Goal: Transaction & Acquisition: Purchase product/service

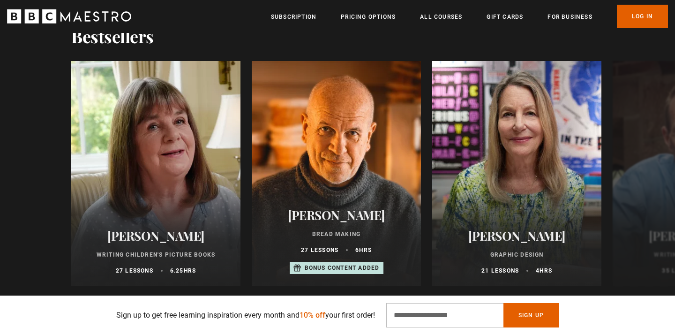
scroll to position [0, 737]
click at [644, 171] on button "Next" at bounding box center [646, 175] width 23 height 23
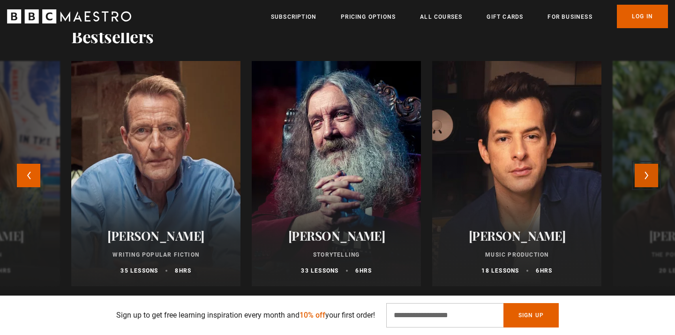
scroll to position [0, 860]
click at [646, 174] on button "Next" at bounding box center [646, 175] width 23 height 23
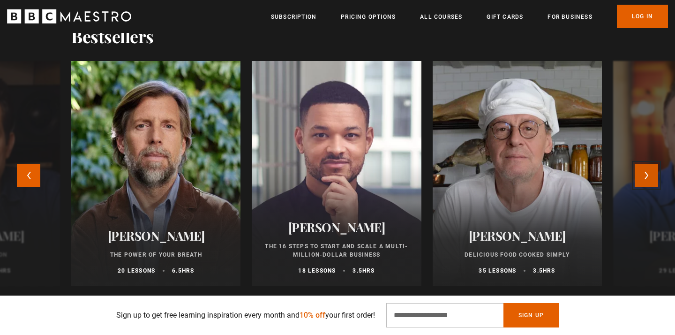
scroll to position [0, 982]
click at [647, 174] on button "Next" at bounding box center [646, 175] width 23 height 23
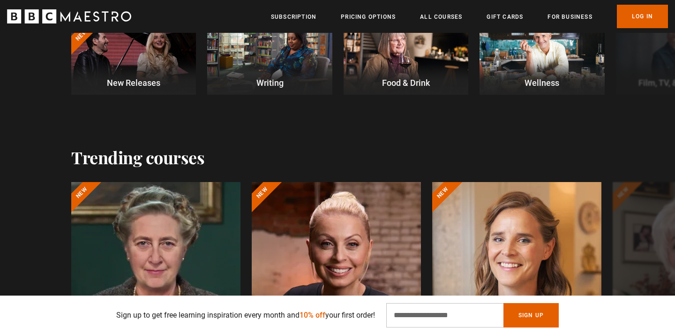
scroll to position [239, 0]
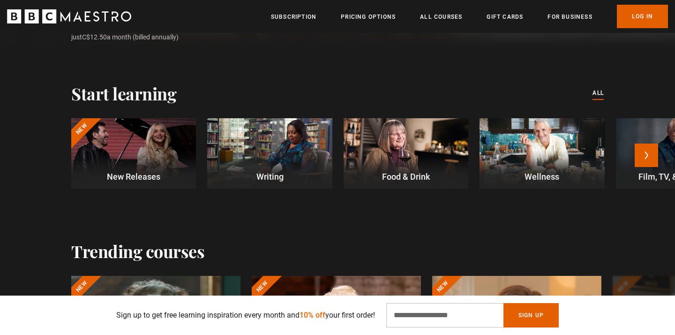
click at [292, 168] on div at bounding box center [269, 153] width 125 height 70
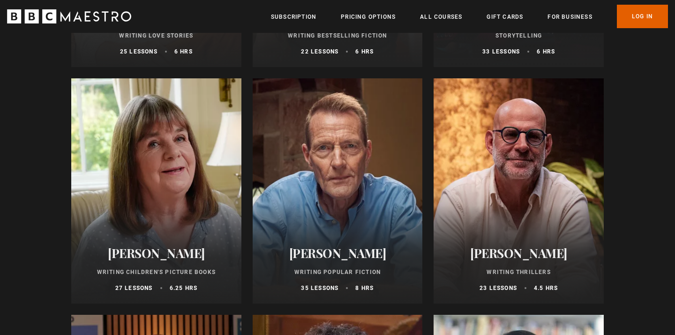
scroll to position [526, 0]
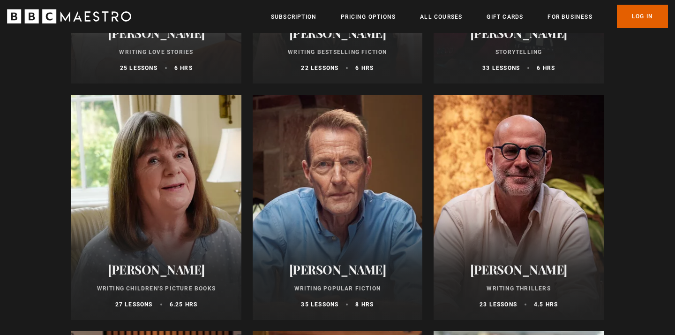
click at [521, 242] on div at bounding box center [519, 207] width 170 height 225
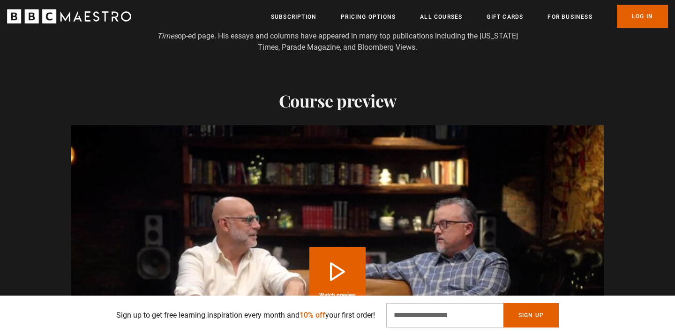
scroll to position [964, 0]
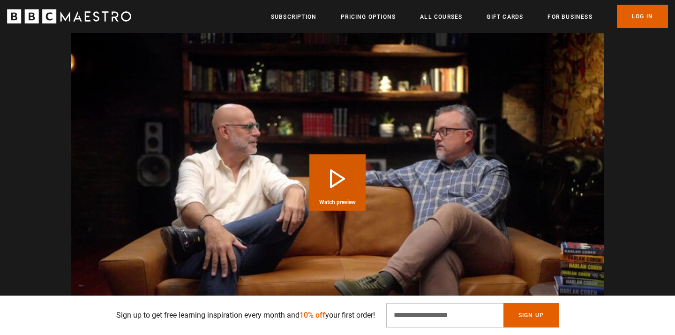
click at [336, 162] on button "Play Course overview for Writing Thrillers with Harlan Coben Watch preview" at bounding box center [337, 182] width 56 height 56
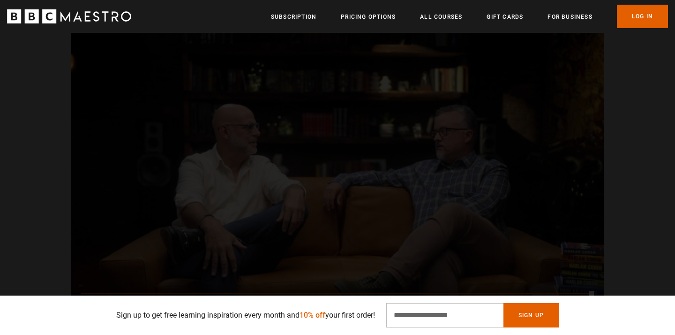
scroll to position [0, 2087]
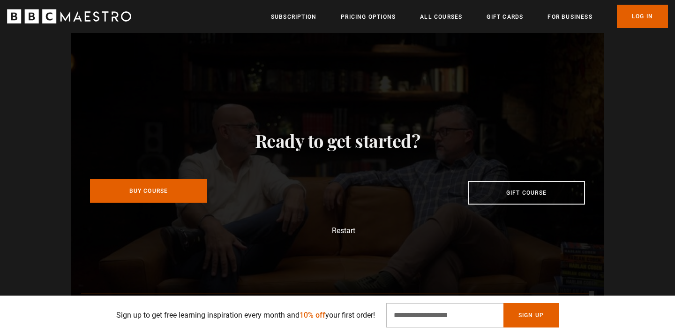
click at [156, 179] on link "Buy Course" at bounding box center [148, 190] width 117 height 23
